Goal: Task Accomplishment & Management: Use online tool/utility

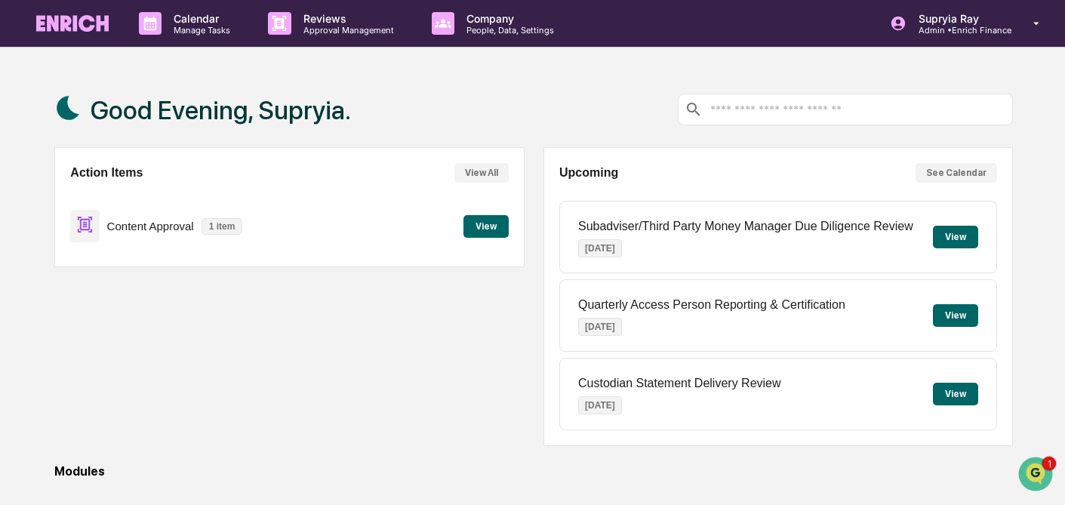
click at [479, 226] on button "View" at bounding box center [485, 226] width 45 height 23
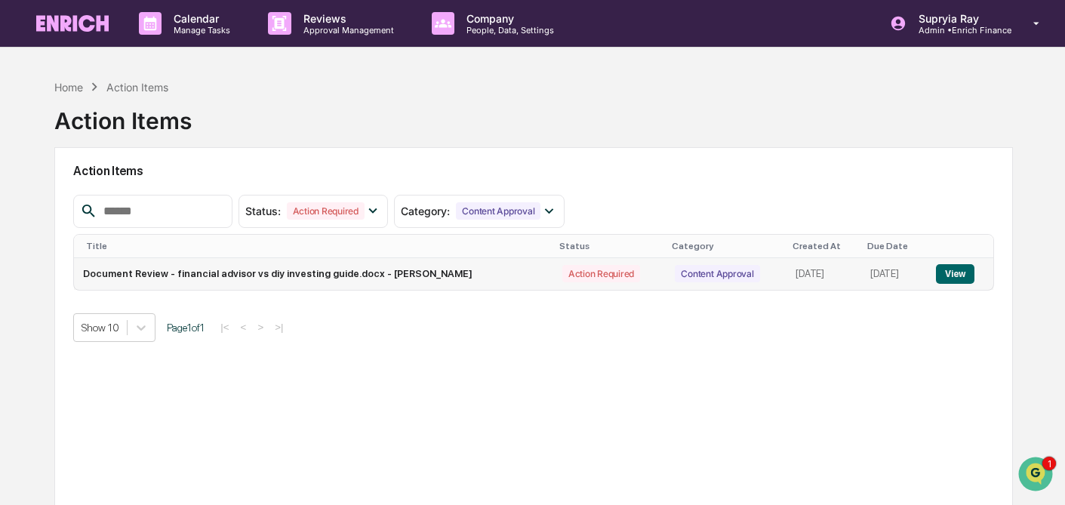
click at [962, 276] on button "View" at bounding box center [955, 274] width 38 height 20
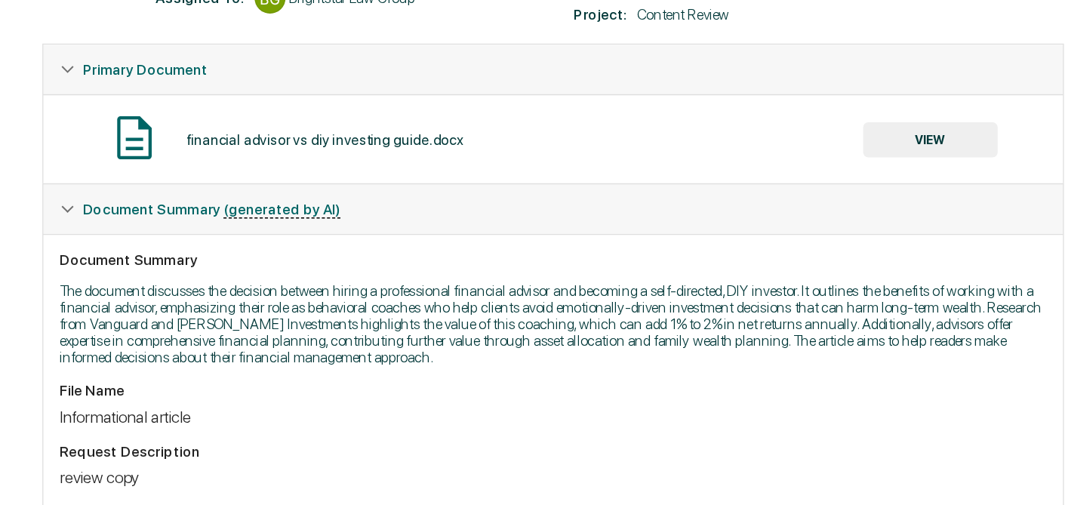
scroll to position [264, 0]
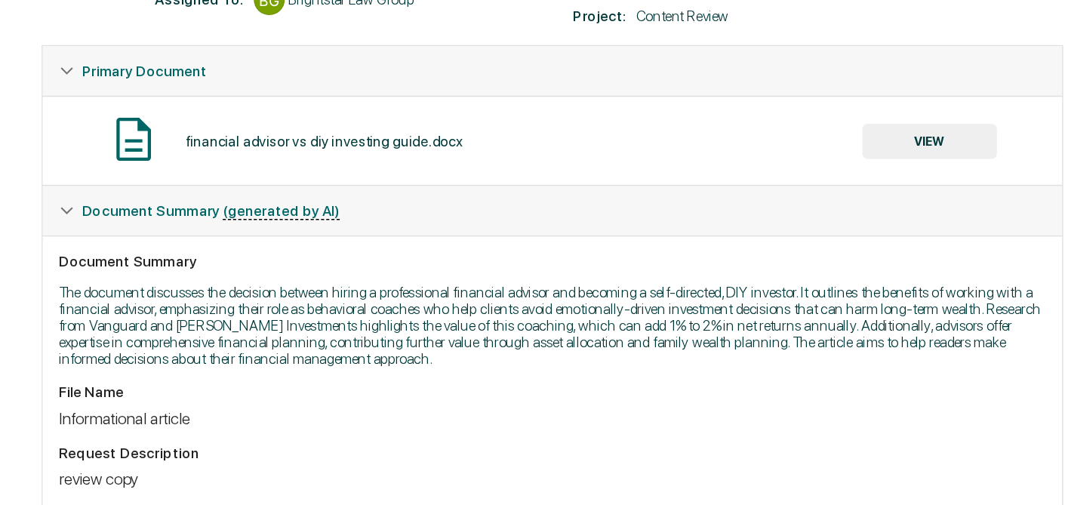
click at [798, 104] on button "VIEW" at bounding box center [808, 104] width 98 height 26
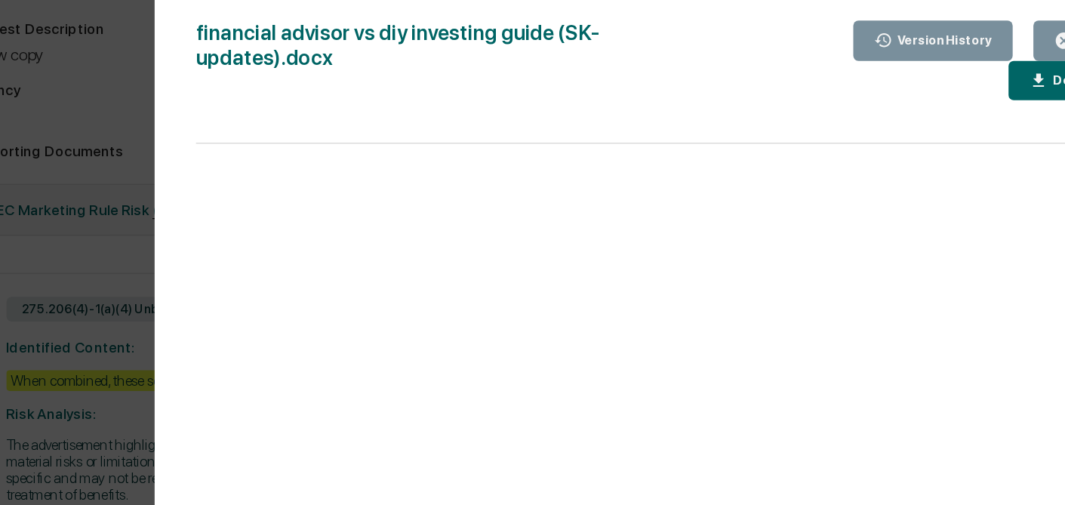
scroll to position [520, 0]
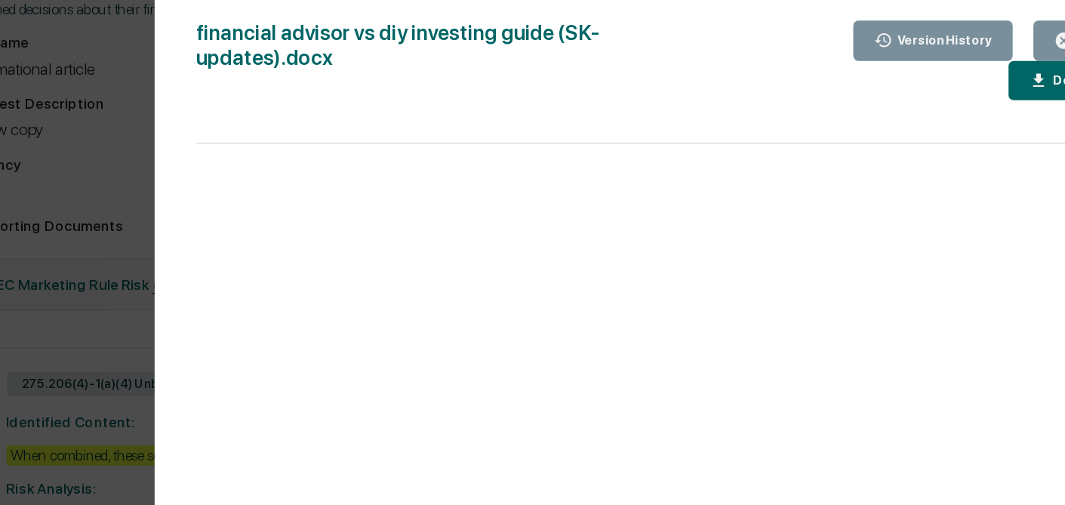
click at [964, 54] on div "Download" at bounding box center [988, 59] width 48 height 11
click at [283, 86] on div "Version History [DATE] 08:09 PM [PERSON_NAME] [DATE] 07:06 PM [PERSON_NAME] [DA…" at bounding box center [532, 252] width 1065 height 505
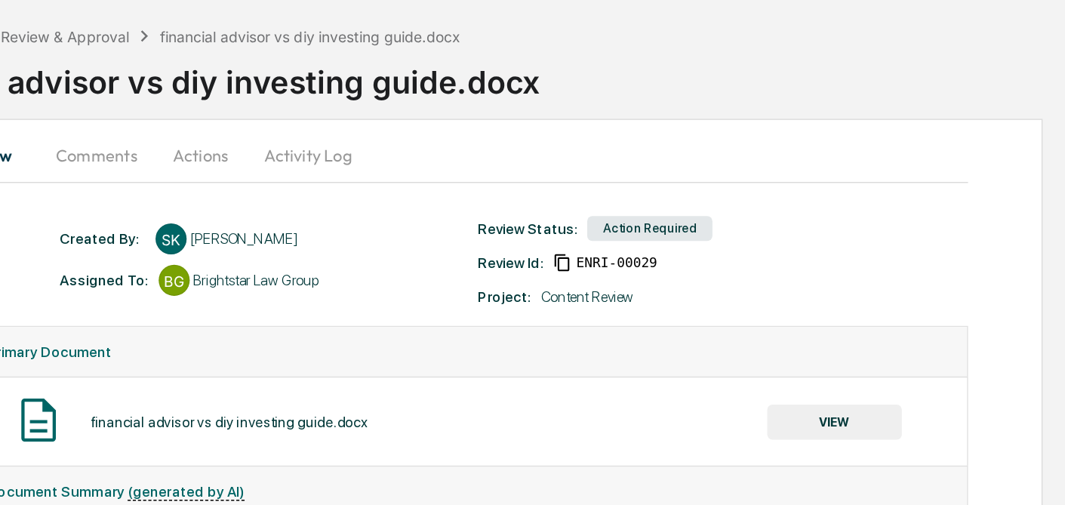
scroll to position [35, 0]
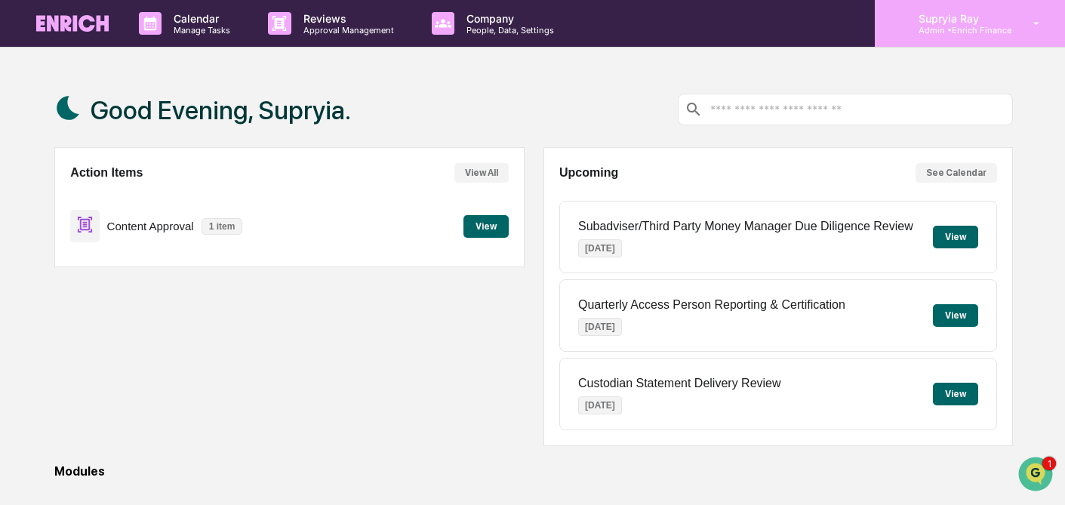
click at [947, 29] on p "Admin • Enrich Finance" at bounding box center [958, 30] width 105 height 11
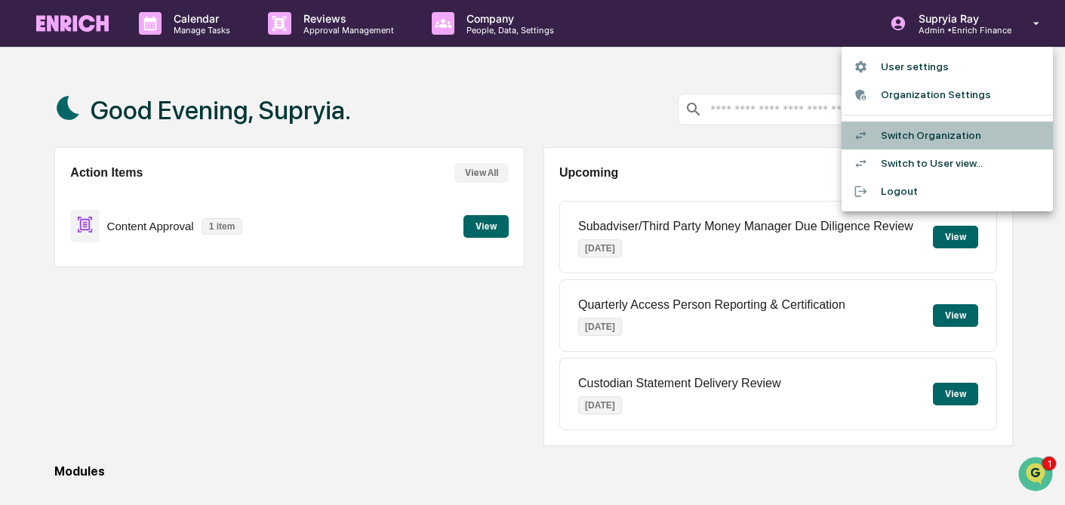
click at [927, 137] on li "Switch Organization" at bounding box center [946, 136] width 211 height 28
